Goal: Task Accomplishment & Management: Manage account settings

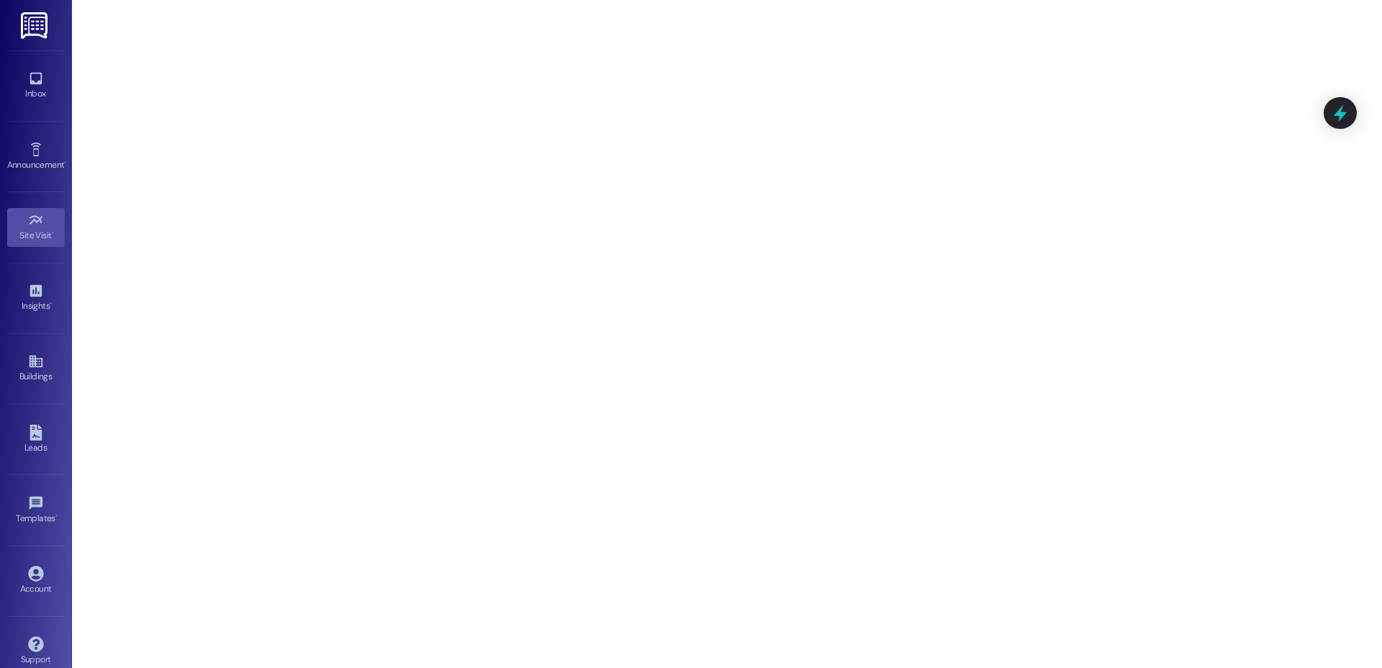
click at [26, 556] on div "Account Go to Account" at bounding box center [36, 581] width 58 height 71
click at [27, 589] on div "Account" at bounding box center [36, 589] width 72 height 14
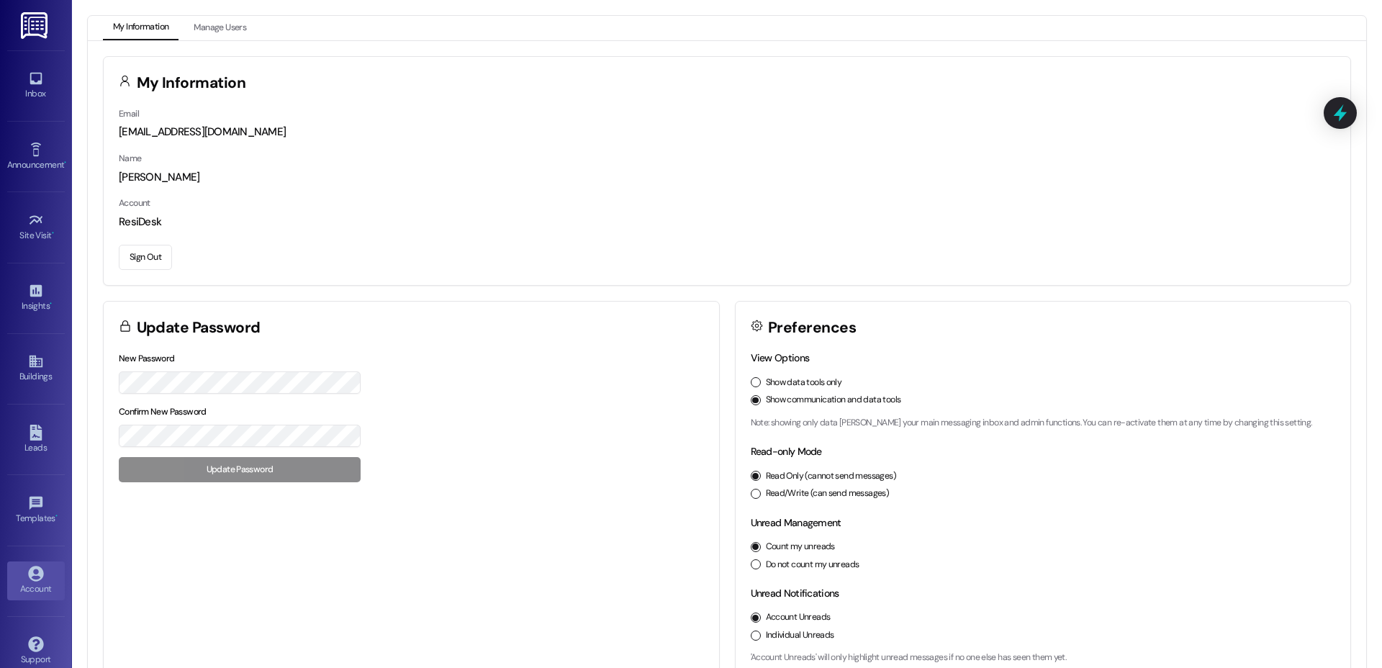
click at [144, 246] on button "Sign Out" at bounding box center [145, 257] width 53 height 25
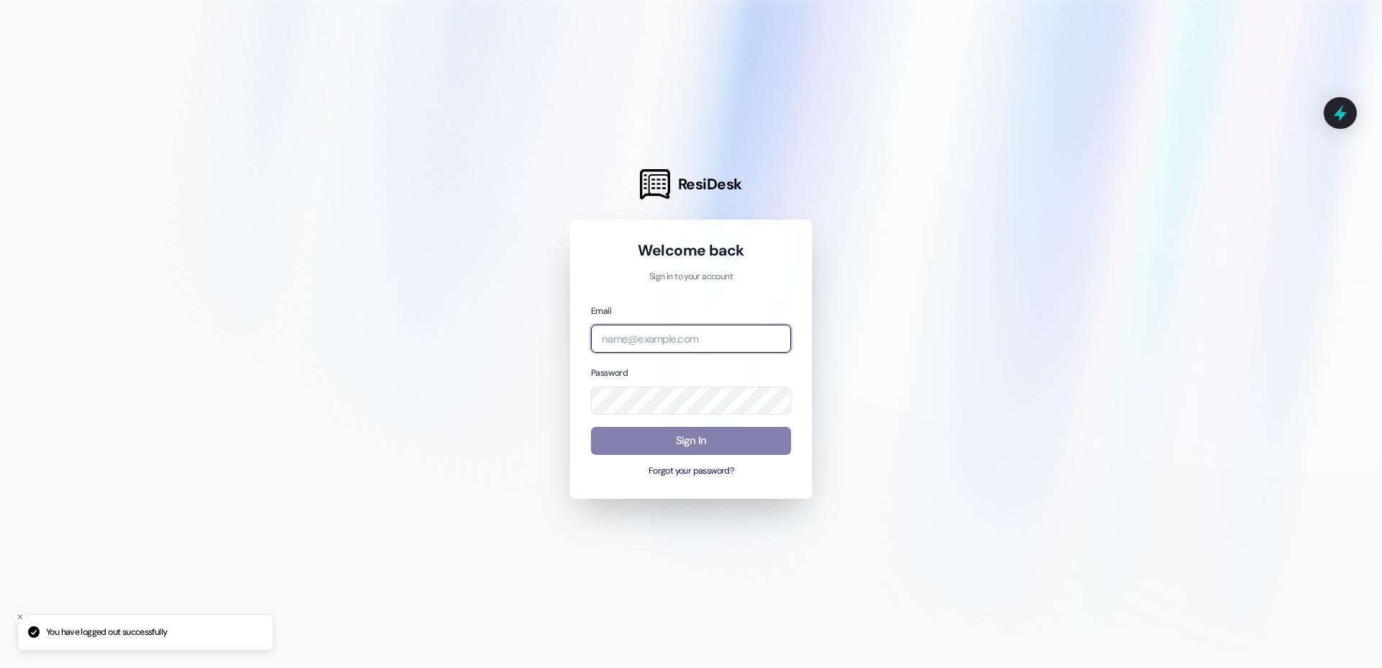
click at [692, 340] on input "email" at bounding box center [691, 339] width 200 height 28
click at [0, 667] on com-1password-button at bounding box center [0, 668] width 0 height 0
type input "n"
type input "[EMAIL_ADDRESS][PERSON_NAME][PERSON_NAME][DOMAIN_NAME]"
